Goal: Information Seeking & Learning: Learn about a topic

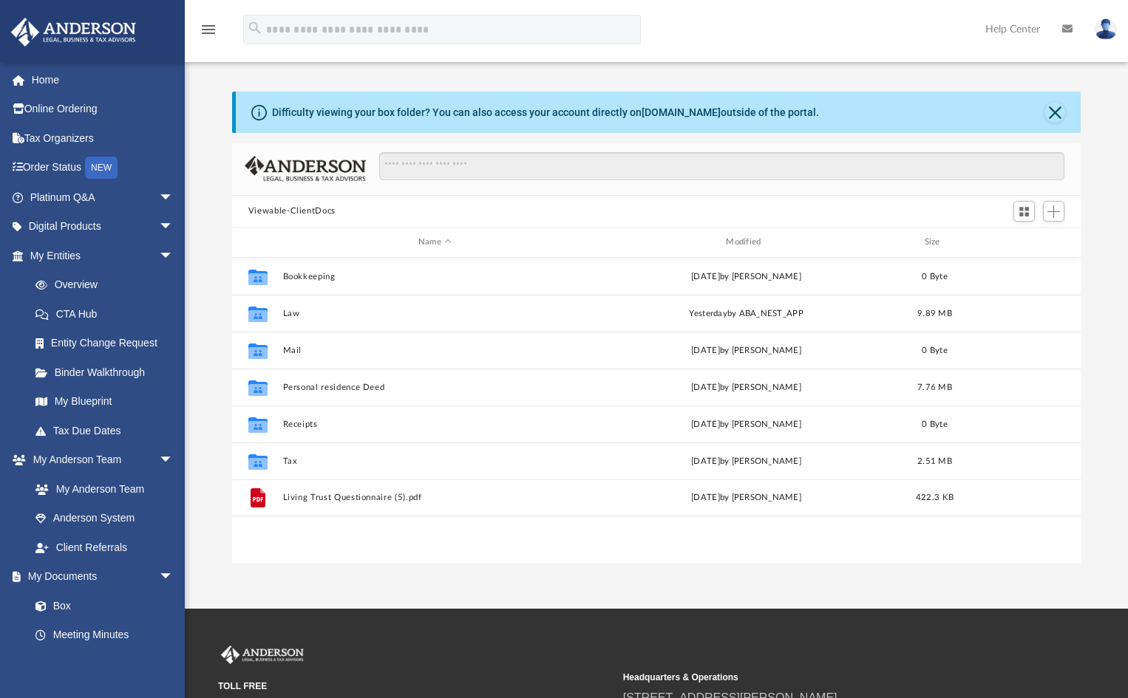
scroll to position [325, 838]
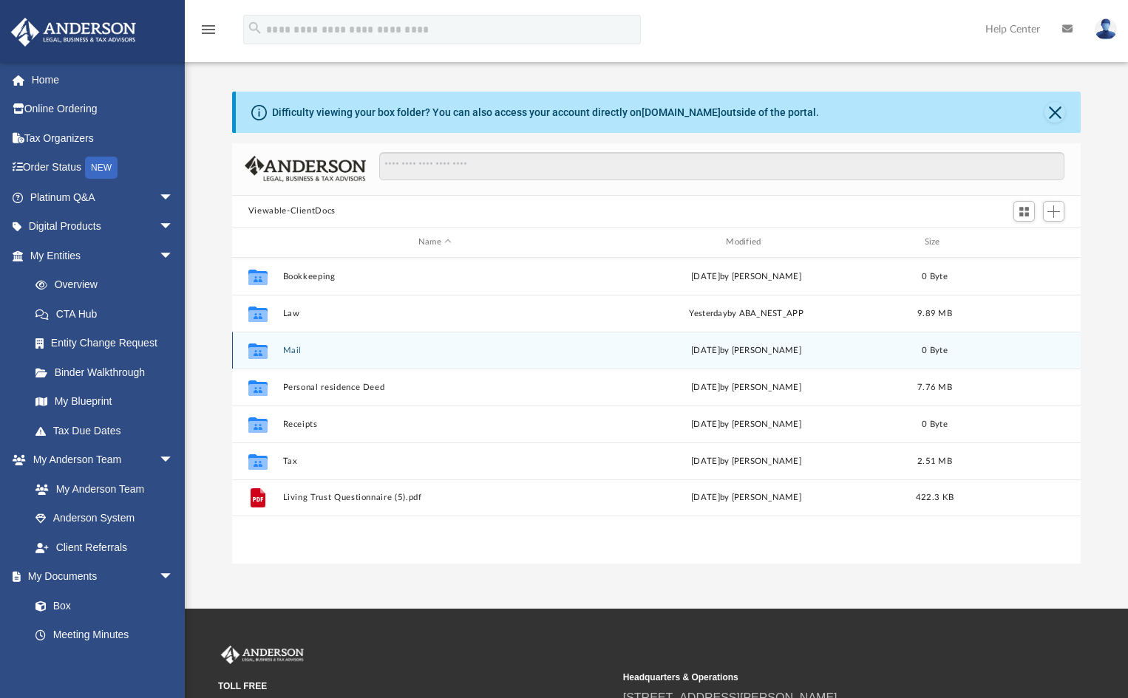
click at [316, 355] on button "Mail" at bounding box center [434, 350] width 304 height 10
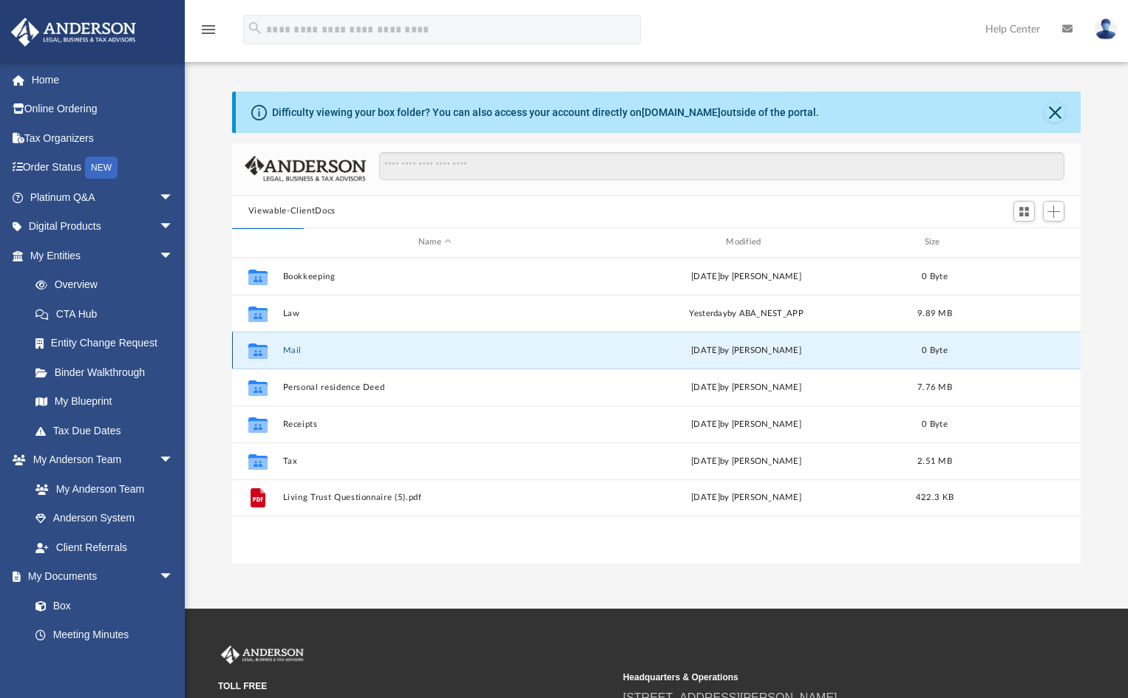
click at [765, 349] on div "[DATE] by [PERSON_NAME]" at bounding box center [745, 350] width 304 height 13
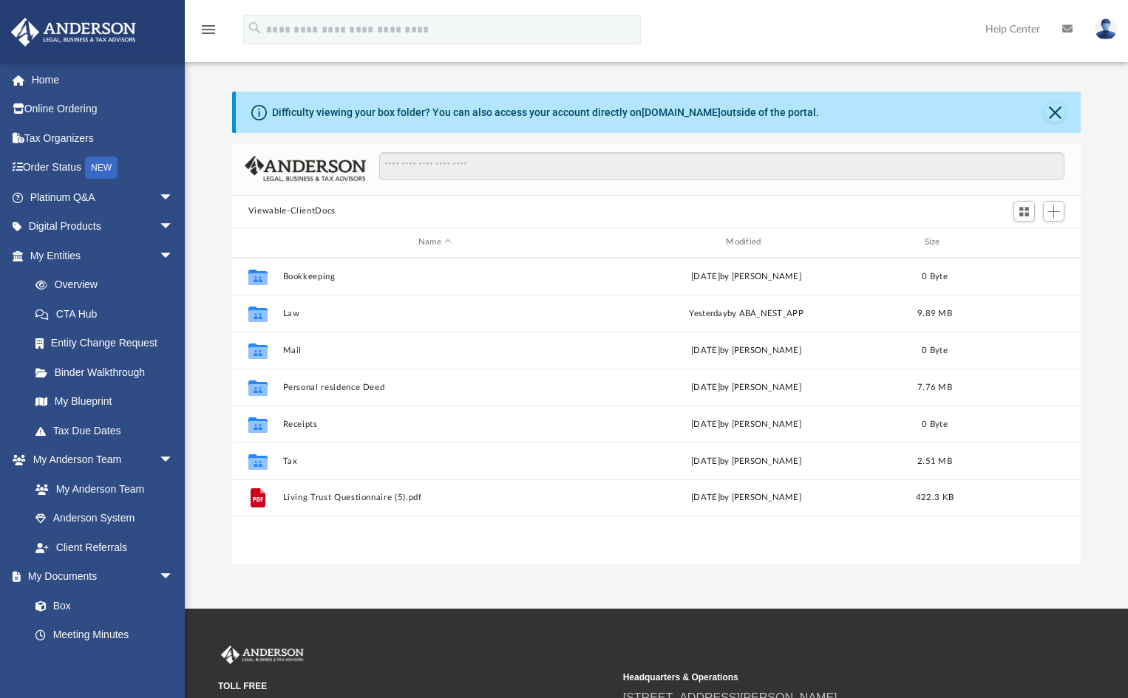
scroll to position [325, 838]
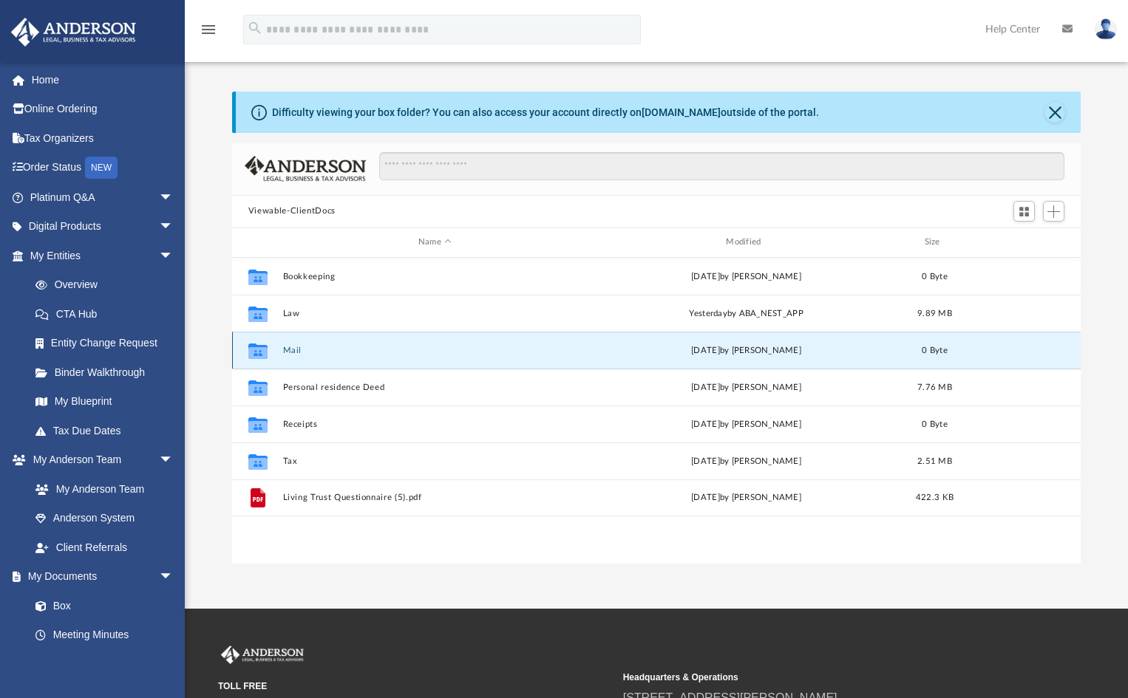
click at [287, 354] on button "Mail" at bounding box center [434, 350] width 304 height 10
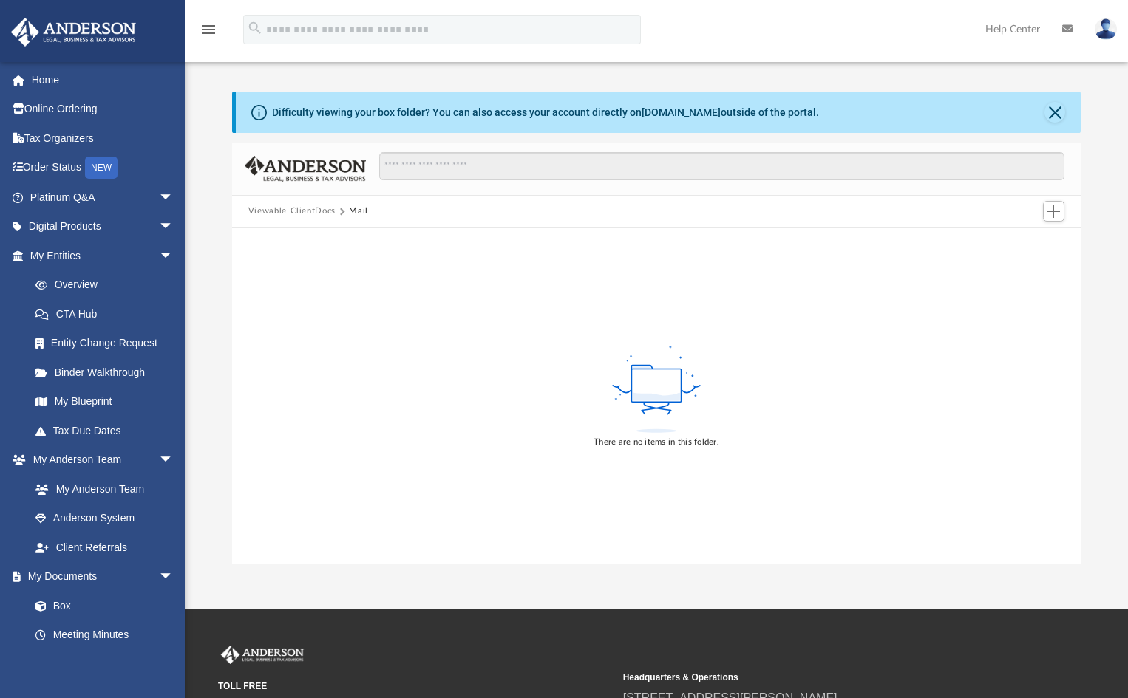
click at [287, 354] on div "There are no items in this folder." at bounding box center [656, 395] width 848 height 335
click at [273, 210] on button "Viewable-ClientDocs" at bounding box center [291, 211] width 87 height 13
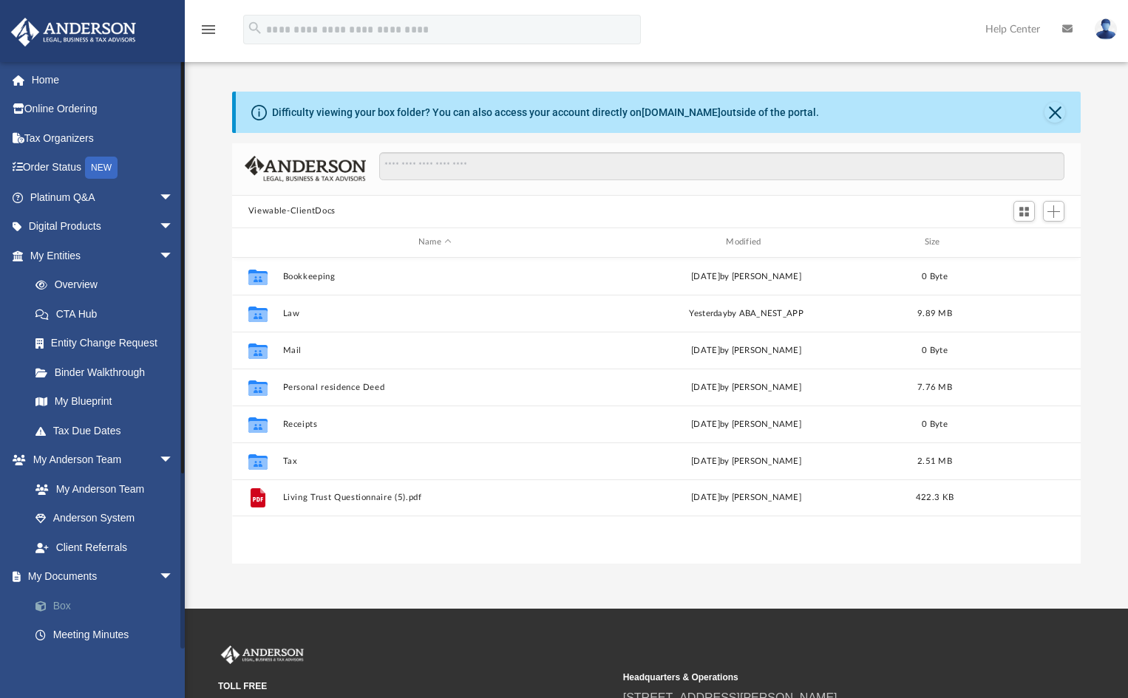
click at [56, 610] on link "Box" at bounding box center [108, 606] width 175 height 30
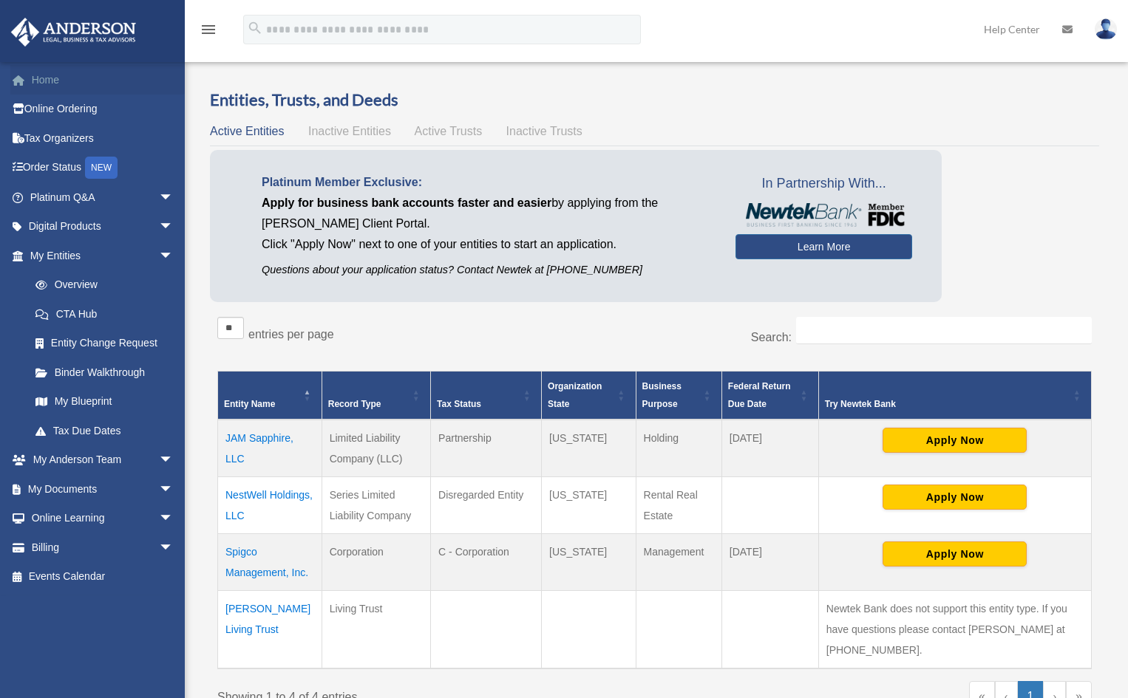
click at [46, 81] on link "Home" at bounding box center [102, 80] width 185 height 30
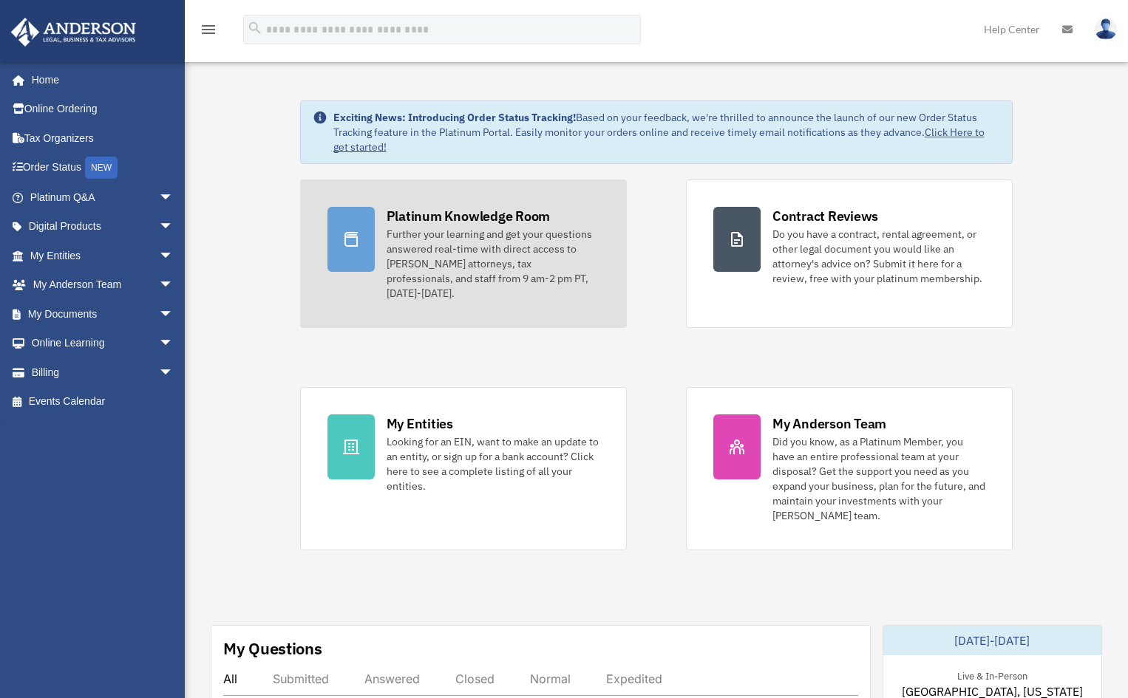
click at [475, 233] on div "Further your learning and get your questions answered real-time with direct acc…" at bounding box center [492, 264] width 213 height 74
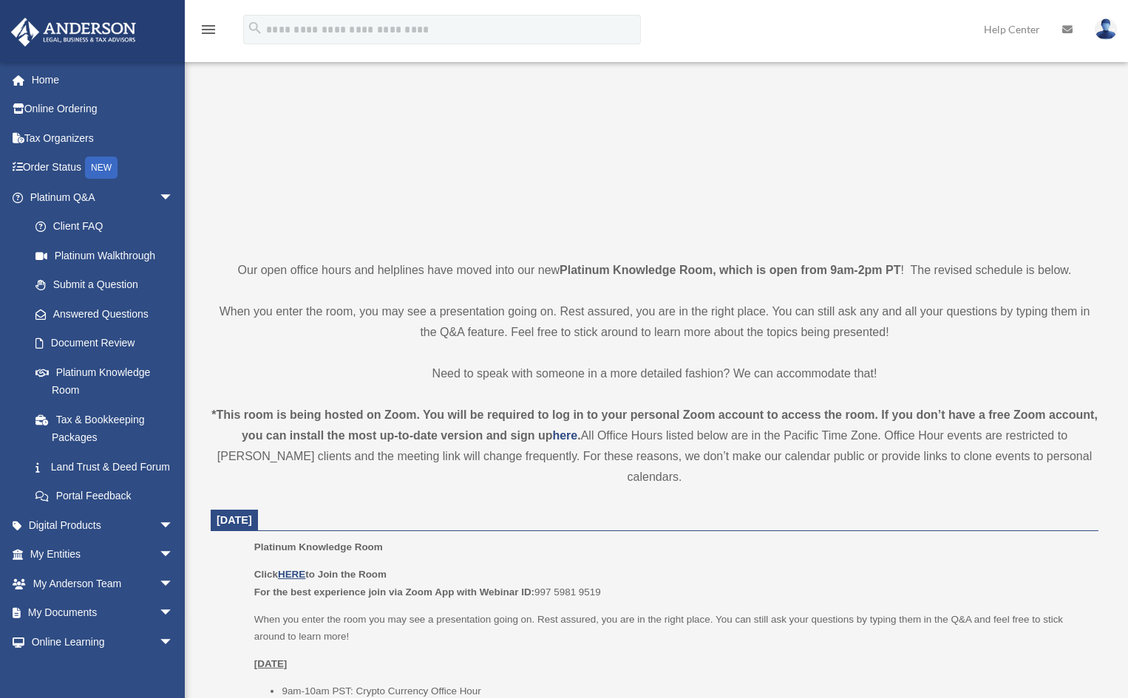
scroll to position [369, 0]
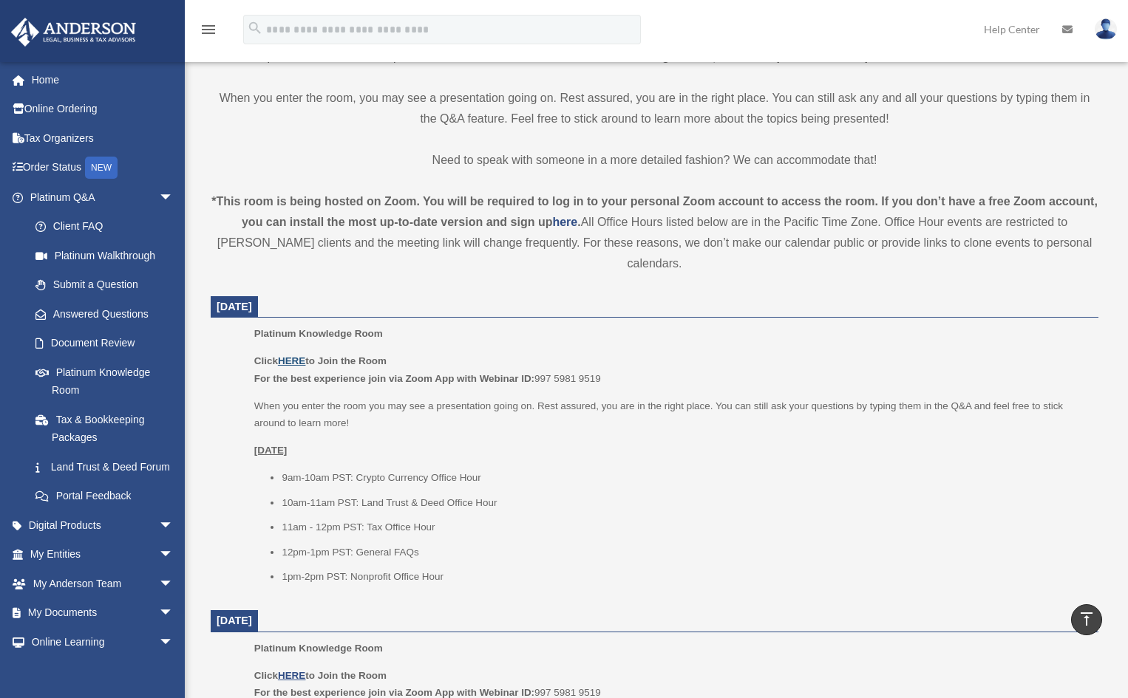
click at [291, 355] on u "HERE" at bounding box center [291, 360] width 27 height 11
